Goal: Find contact information: Obtain details needed to contact an individual or organization

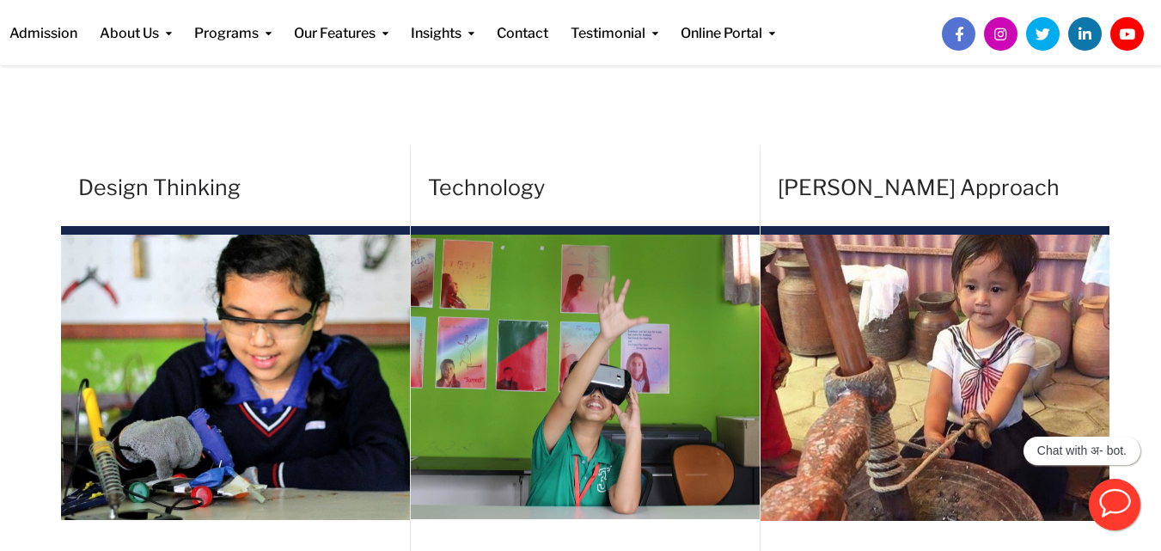
scroll to position [383, 0]
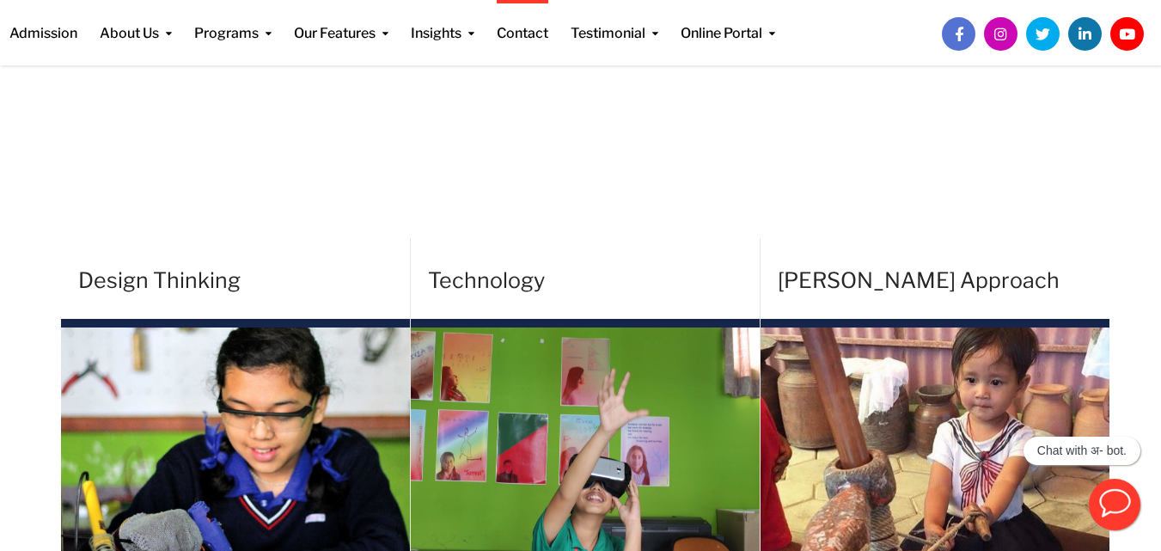
click at [559, 38] on li "Contact" at bounding box center [523, 22] width 74 height 44
click at [529, 28] on link "Contact" at bounding box center [523, 22] width 52 height 44
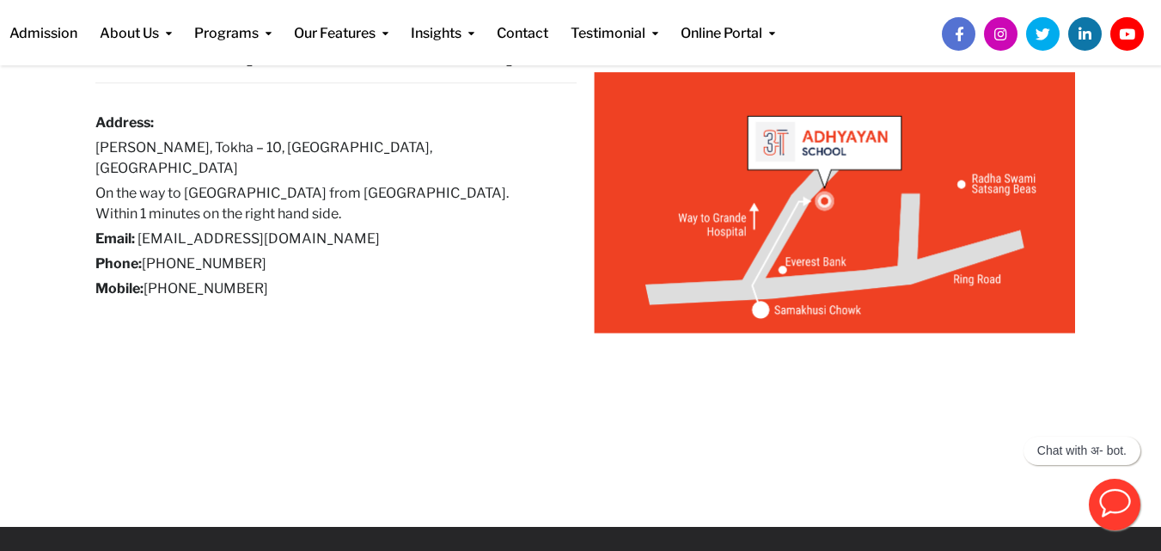
scroll to position [151, 0]
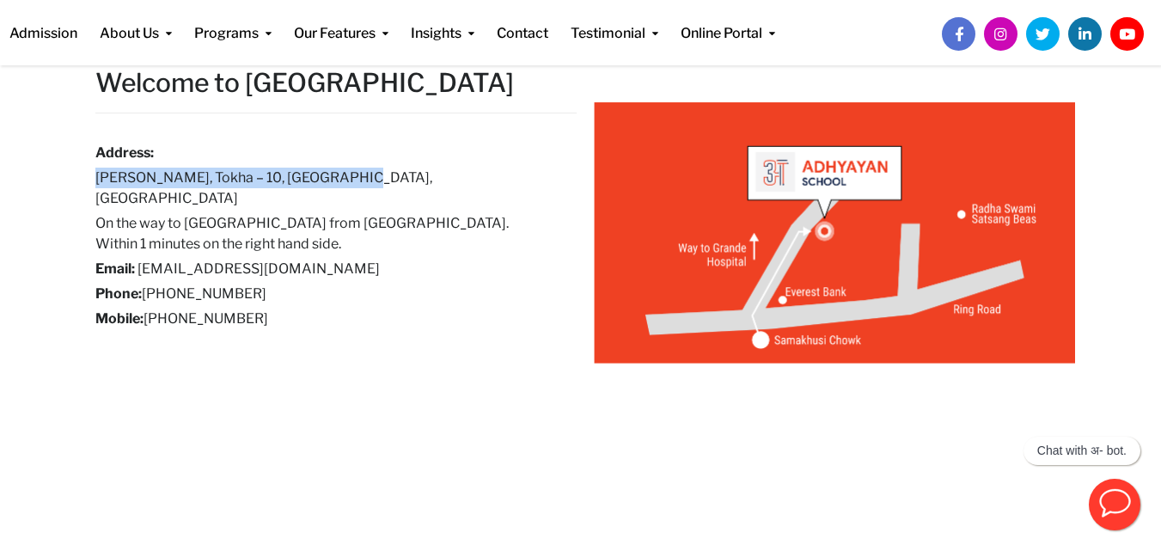
drag, startPoint x: 83, startPoint y: 177, endPoint x: 372, endPoint y: 175, distance: 289.6
click at [372, 175] on div "Welcome to Adhyayan School Address: Samakhusi Chowk, Tokha – 10, Kathmandu, Nep…" at bounding box center [336, 204] width 507 height 276
copy h6 "Samakhusi Chowk, Tokha – 10, Kathmandu,"
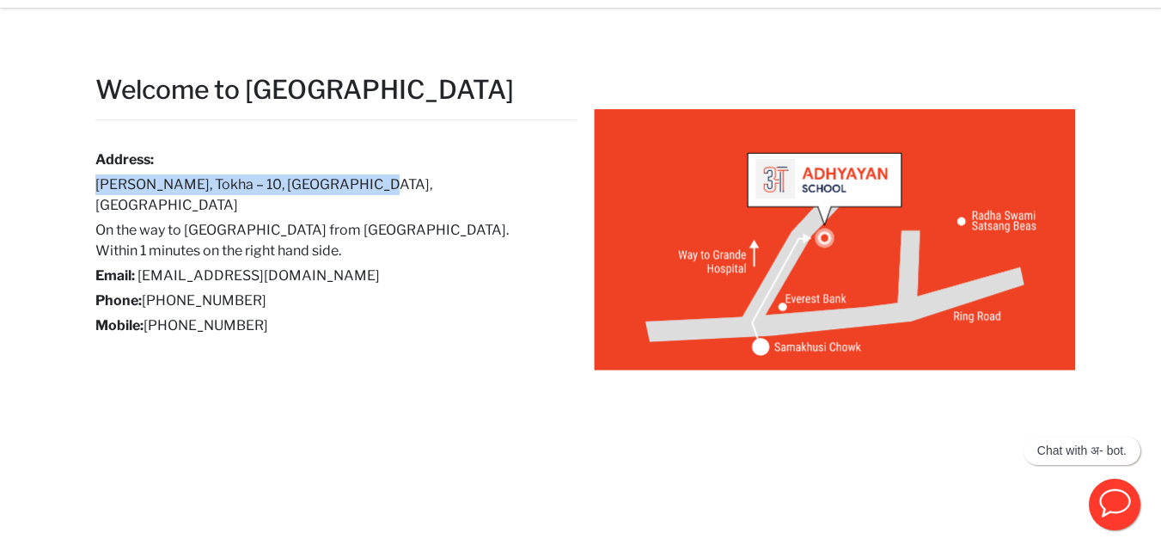
scroll to position [0, 0]
